Goal: Find specific page/section: Find specific page/section

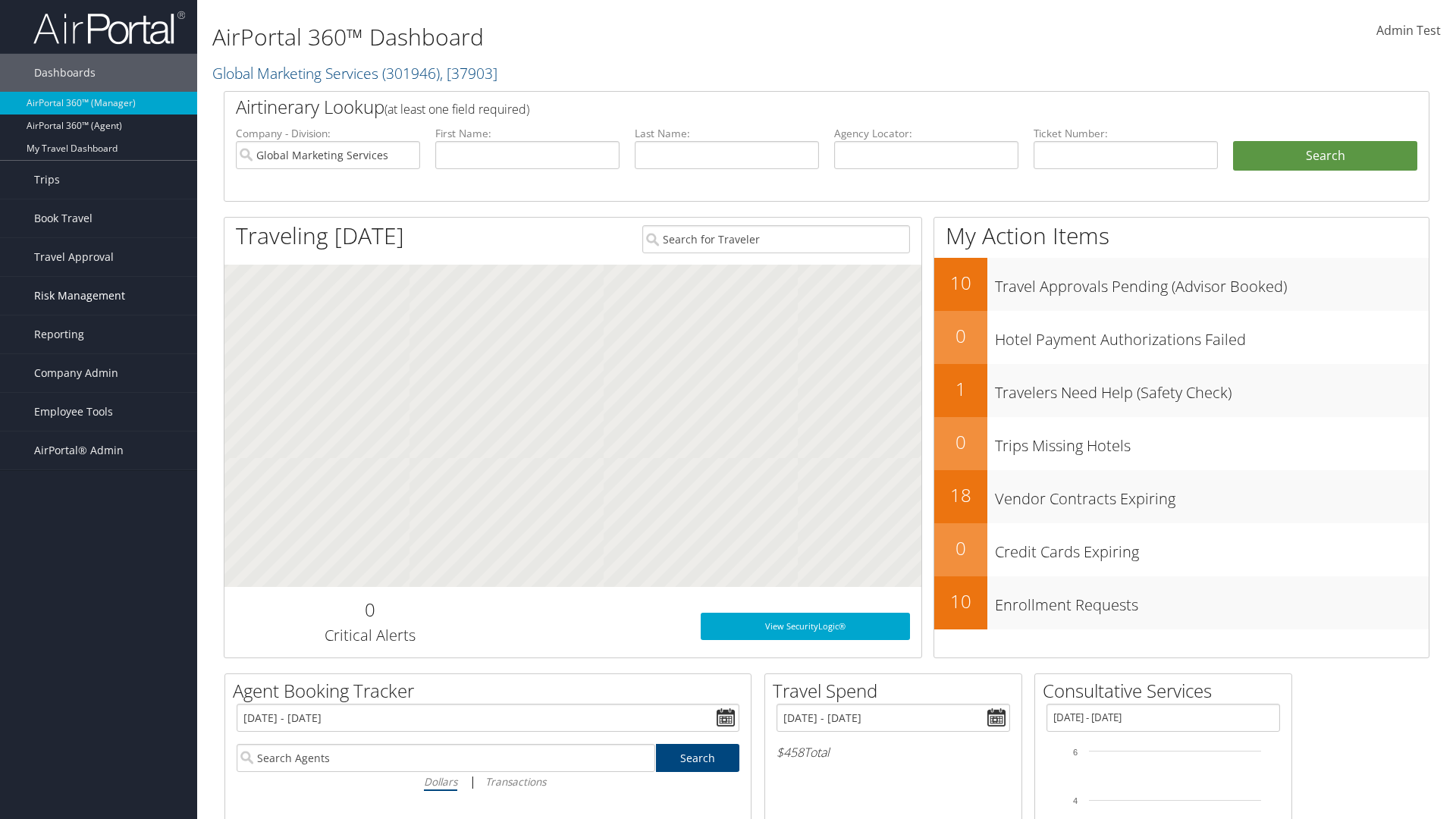
click at [98, 296] on span "Risk Management" at bounding box center [80, 295] width 91 height 38
click at [0, 0] on link "Assistance Requests" at bounding box center [0, 0] width 0 height 0
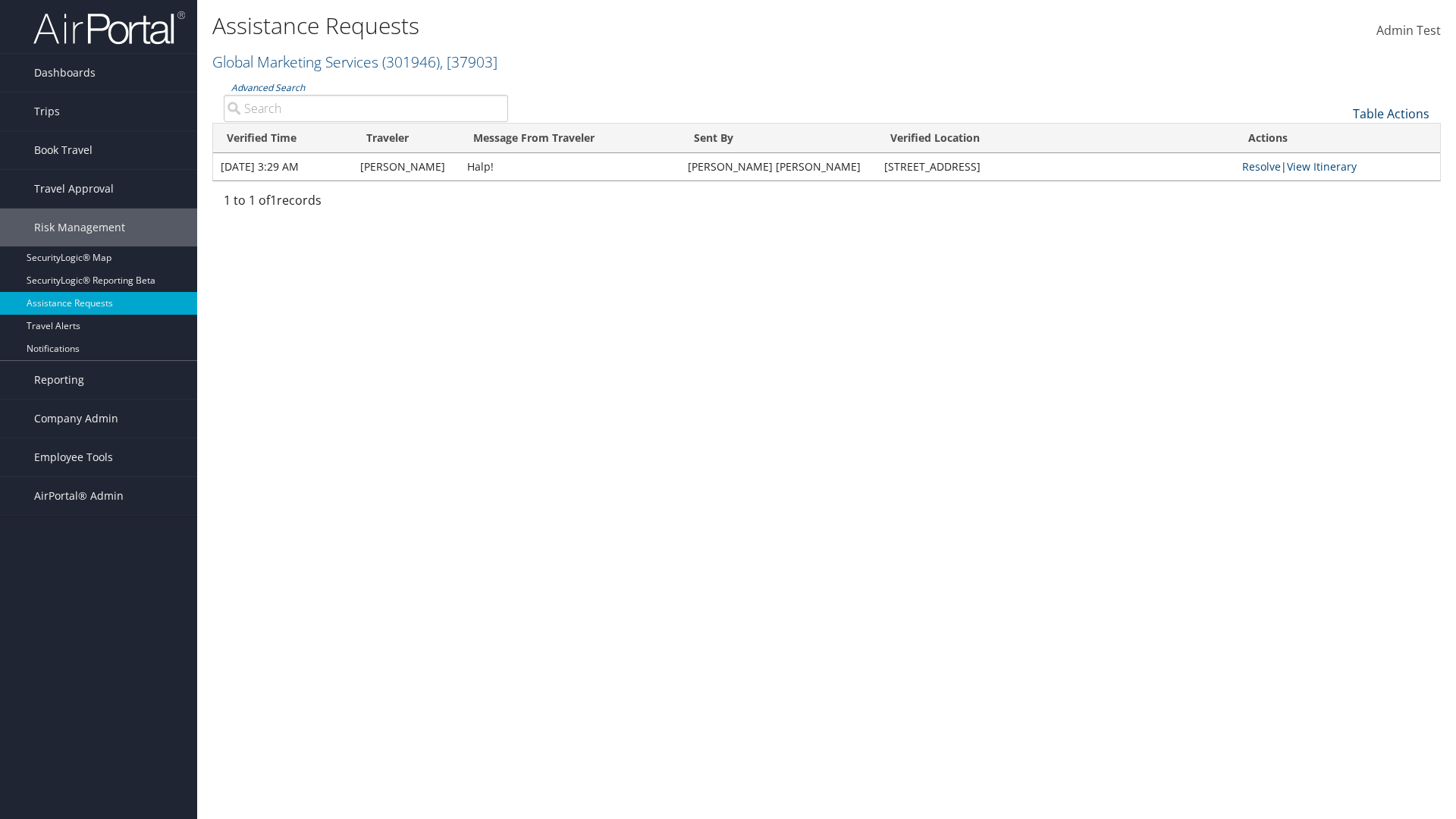
click at [1390, 113] on link "Table Actions" at bounding box center [1390, 113] width 76 height 16
click at [1340, 162] on link "Page Length" at bounding box center [1340, 162] width 199 height 25
